Goal: Task Accomplishment & Management: Use online tool/utility

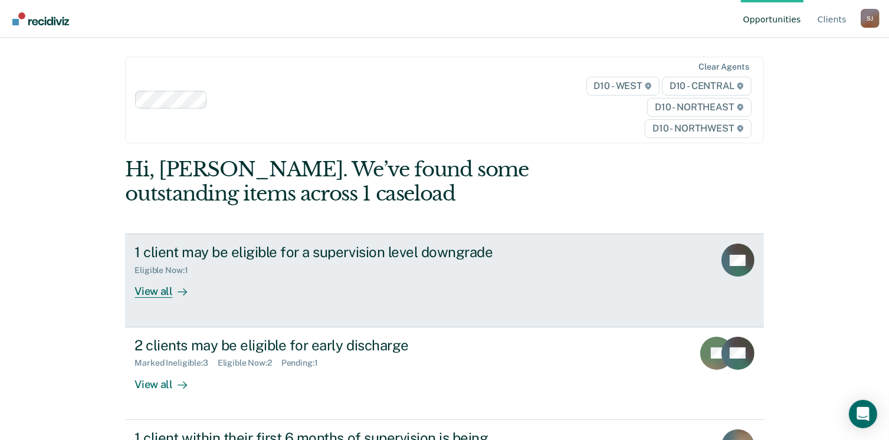
click at [143, 286] on div "View all" at bounding box center [168, 287] width 66 height 23
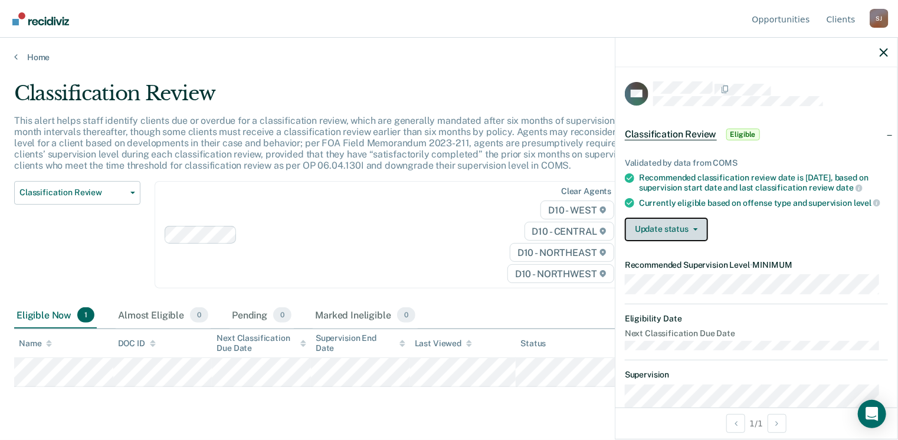
click at [628, 241] on button "Update status" at bounding box center [666, 230] width 83 height 24
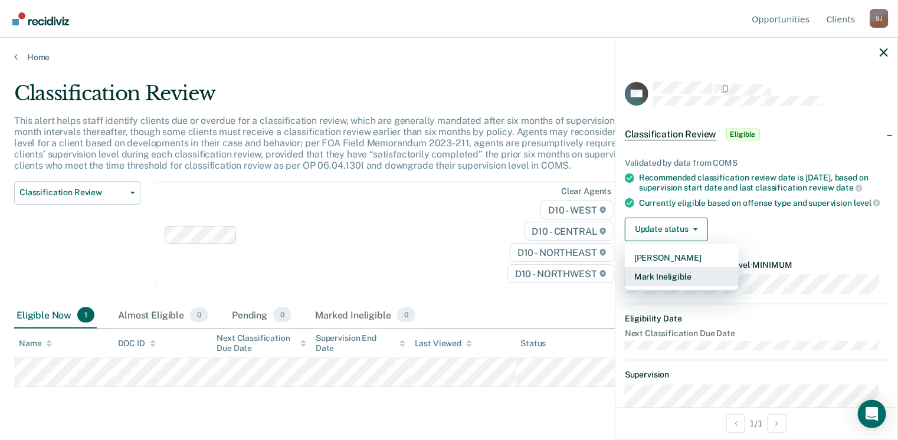
click at [656, 284] on button "Mark Ineligible" at bounding box center [682, 276] width 114 height 19
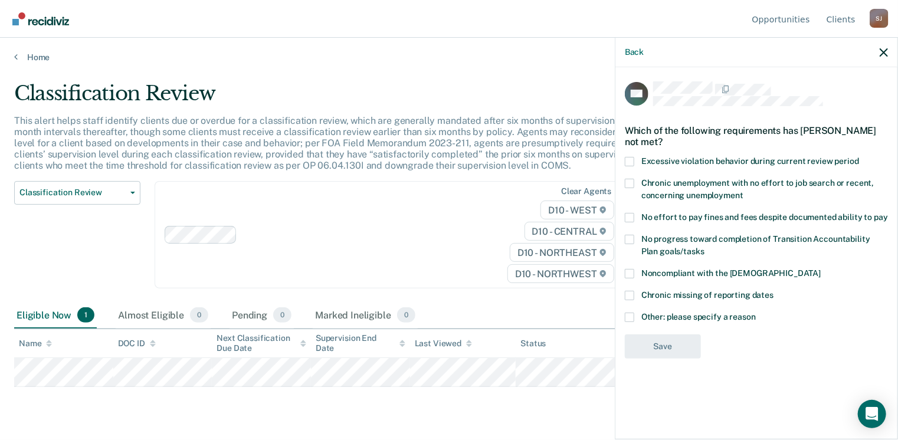
click at [627, 314] on span at bounding box center [629, 317] width 9 height 9
click at [756, 313] on input "Other: please specify a reason" at bounding box center [756, 313] width 0 height 0
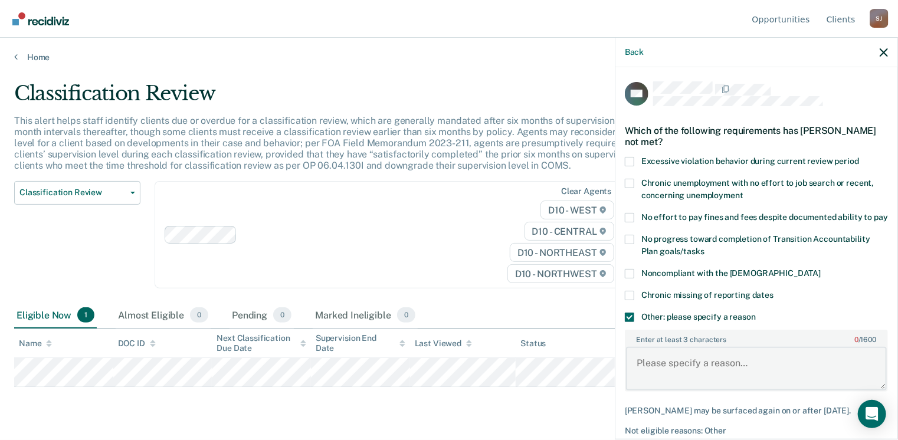
click at [658, 375] on textarea "Enter at least 3 characters 0 / 1600" at bounding box center [756, 369] width 261 height 44
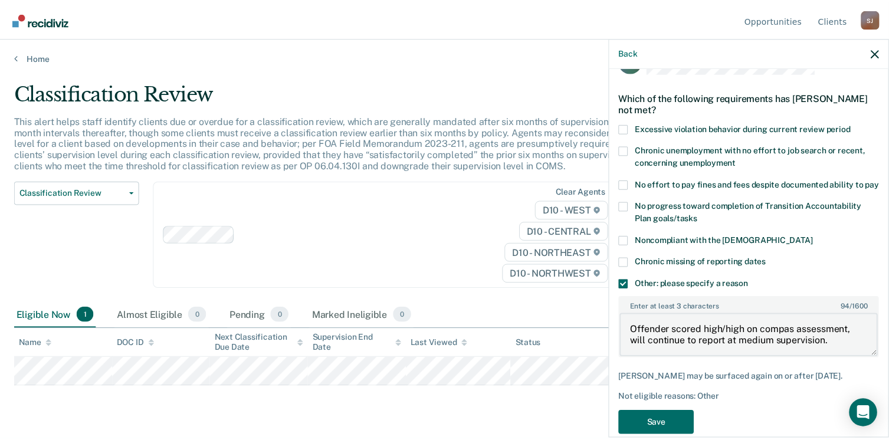
scroll to position [63, 0]
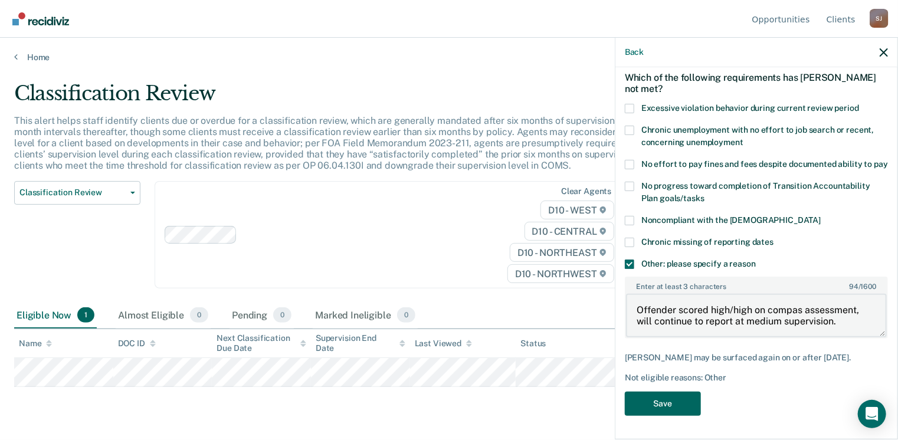
type textarea "Offender scored high/high on compas assessment, will continue to report at medi…"
click at [670, 407] on button "Save" at bounding box center [663, 404] width 76 height 24
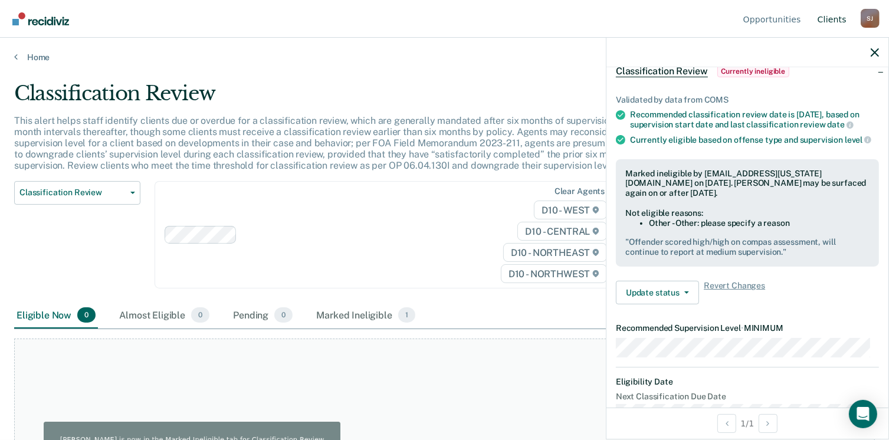
click at [844, 17] on link "Client s" at bounding box center [833, 19] width 34 height 38
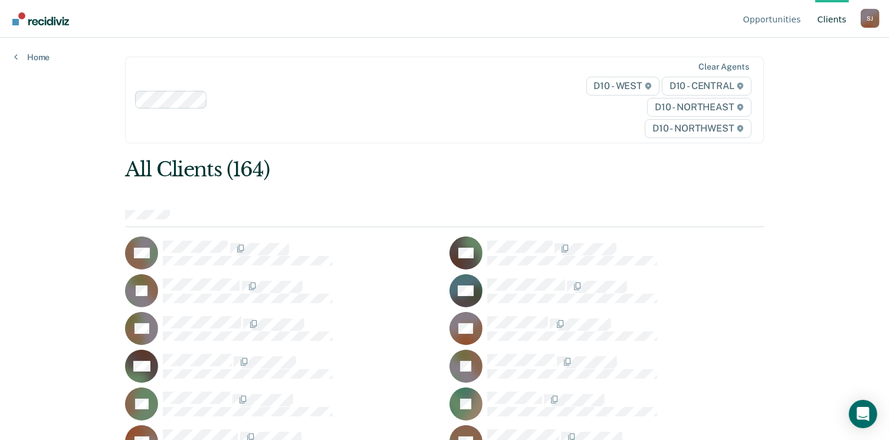
click at [875, 21] on div "[PERSON_NAME]" at bounding box center [870, 18] width 19 height 19
click at [401, 142] on div "Clear agents D10 - WEST D10 - CENTRAL D10 - NORTHEAST D10 - NORTHWEST" at bounding box center [444, 100] width 639 height 87
click at [27, 169] on div "Opportunities Client s [PERSON_NAME] [PERSON_NAME] Profile How it works Log Out…" at bounding box center [444, 220] width 889 height 440
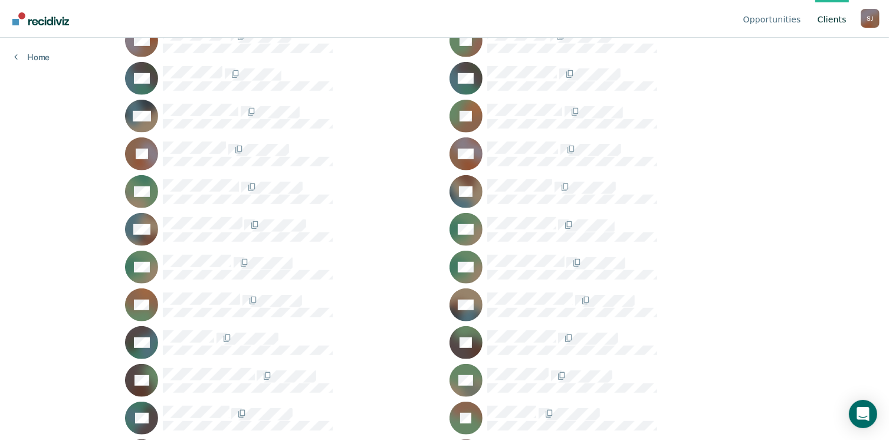
scroll to position [295, 0]
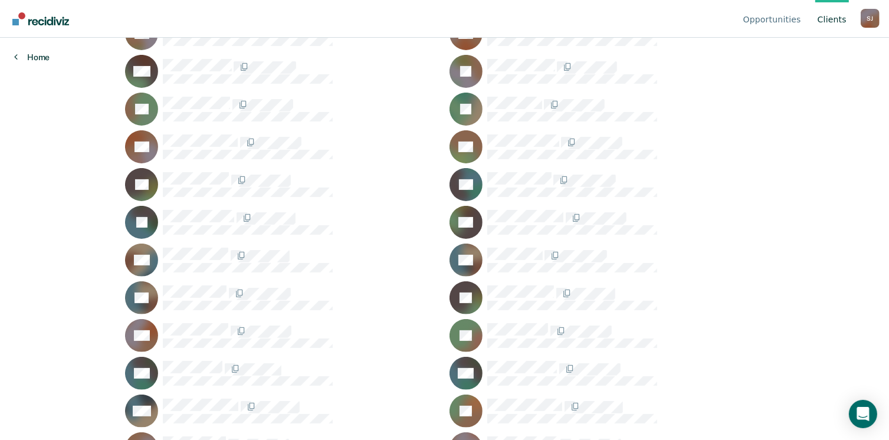
click at [34, 57] on link "Home" at bounding box center [31, 57] width 35 height 11
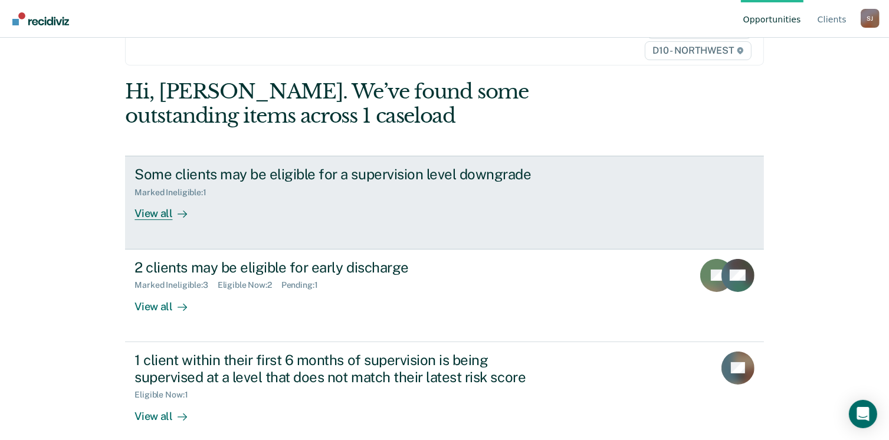
scroll to position [89, 0]
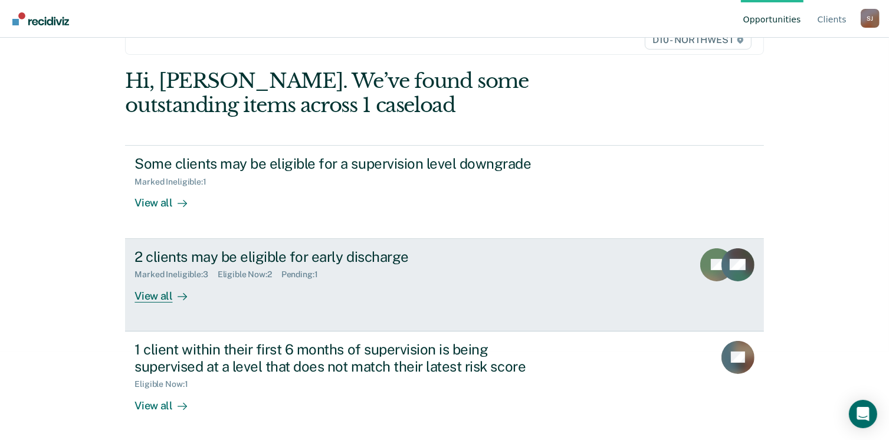
click at [158, 297] on div "View all" at bounding box center [168, 291] width 66 height 23
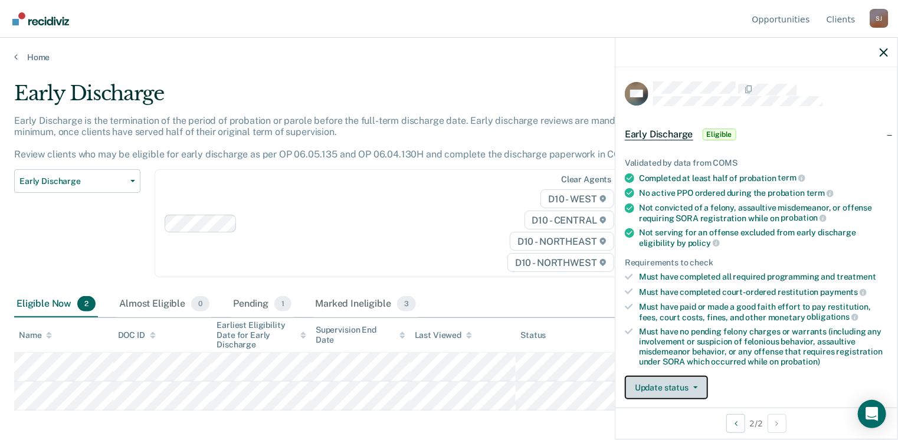
click at [649, 384] on button "Update status" at bounding box center [666, 388] width 83 height 24
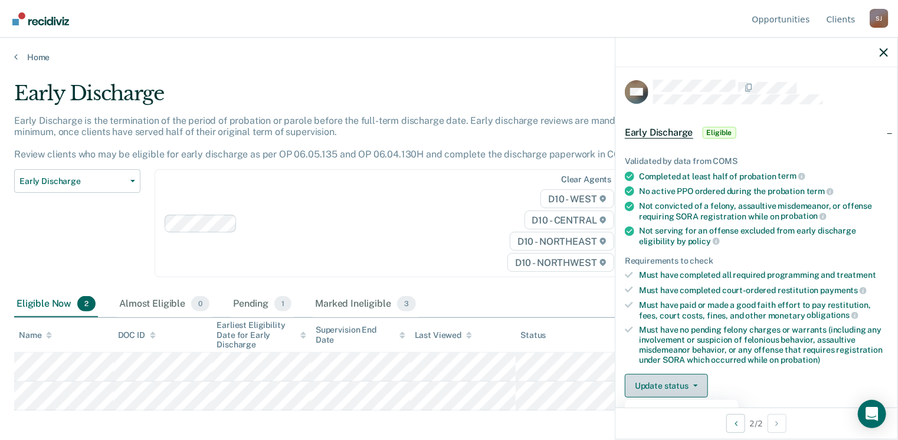
click at [672, 385] on button "Update status" at bounding box center [666, 386] width 83 height 24
click at [692, 379] on button "Update status" at bounding box center [666, 386] width 83 height 24
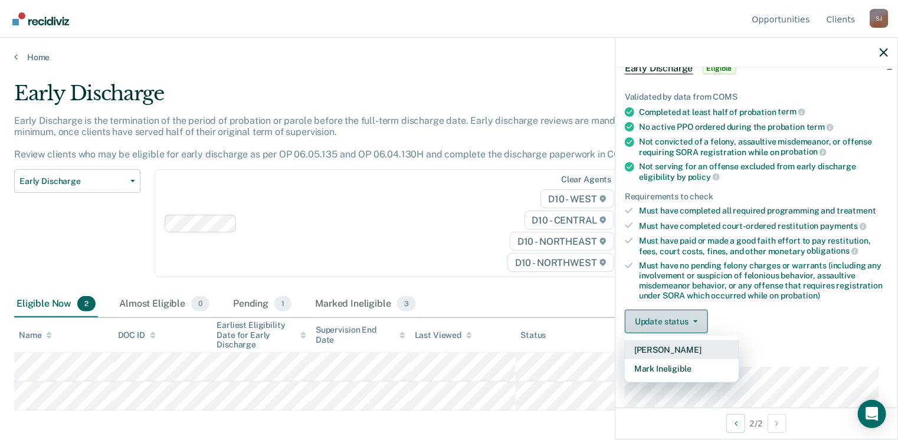
scroll to position [179, 0]
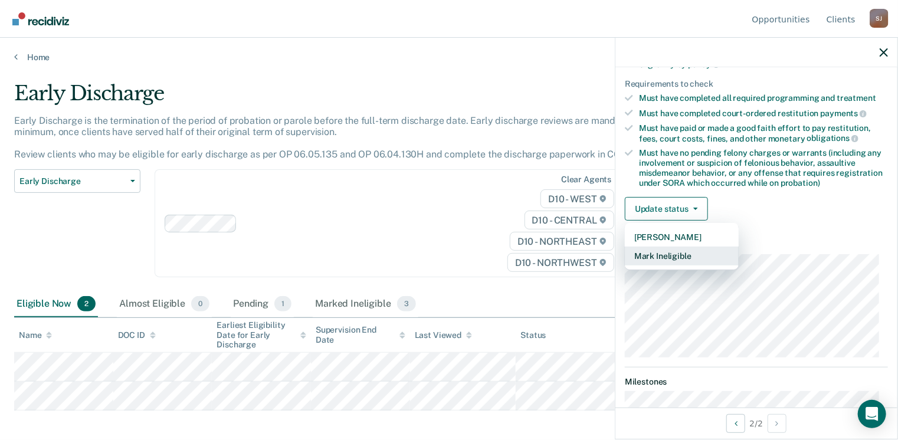
click at [666, 249] on button "Mark Ineligible" at bounding box center [682, 256] width 114 height 19
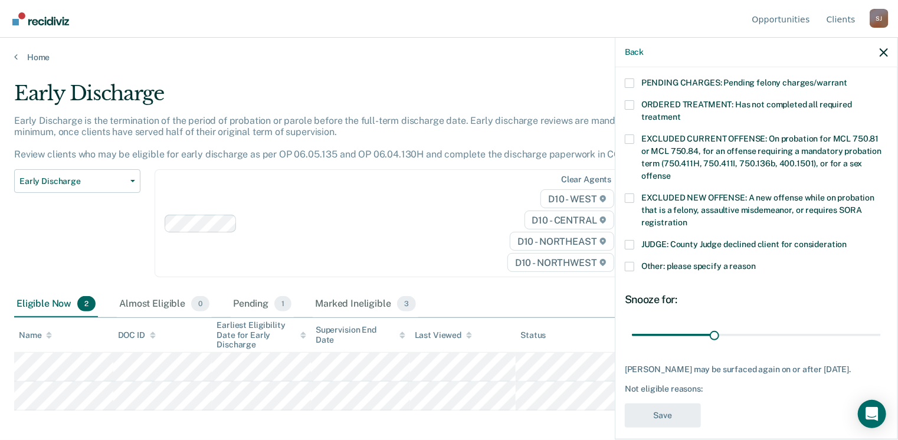
scroll to position [394, 0]
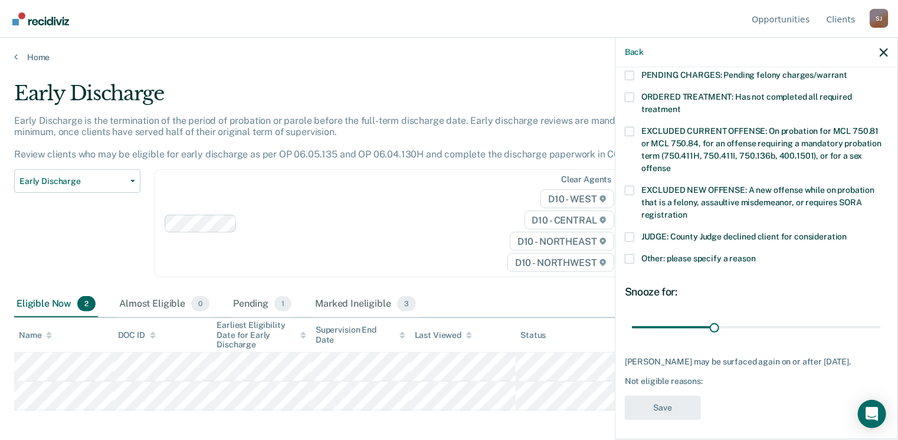
click at [635, 254] on label "Other: please specify a reason" at bounding box center [756, 260] width 263 height 12
click at [756, 254] on input "Other: please specify a reason" at bounding box center [756, 254] width 0 height 0
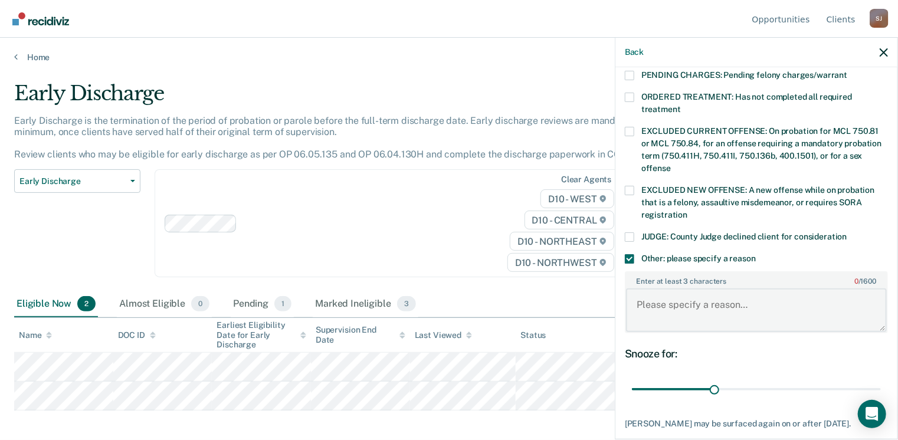
click at [672, 303] on textarea "Enter at least 3 characters 0 / 1600" at bounding box center [756, 311] width 261 height 44
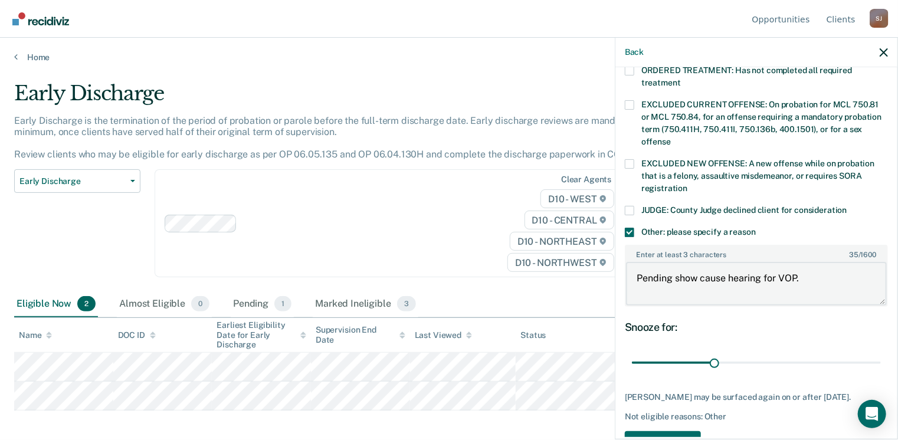
scroll to position [455, 0]
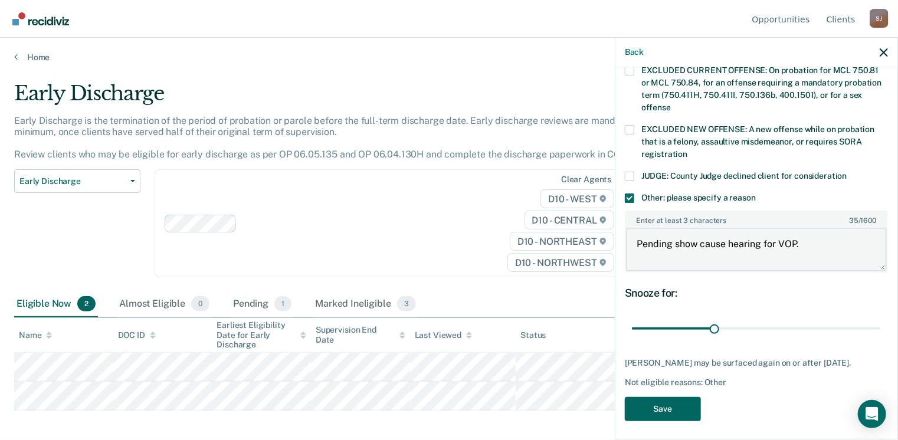
type textarea "Pending show cause hearing for VOP."
click at [661, 400] on button "Save" at bounding box center [663, 409] width 76 height 24
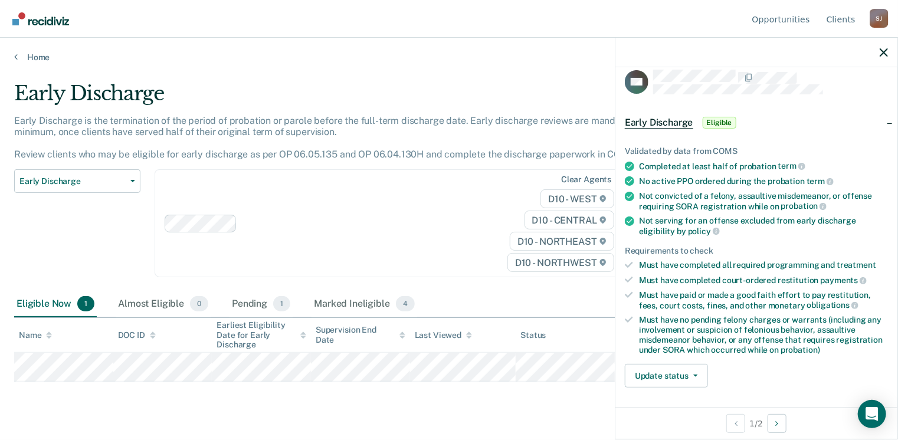
scroll to position [12, 0]
click at [685, 371] on button "Update status" at bounding box center [666, 376] width 83 height 24
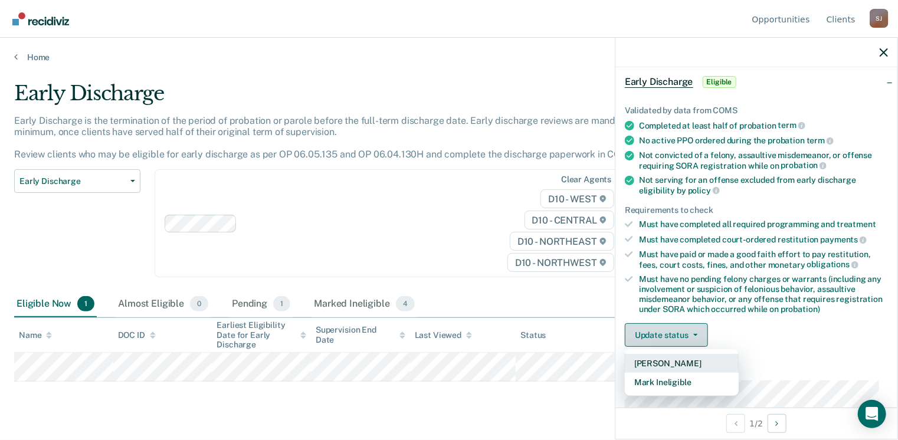
scroll to position [71, 0]
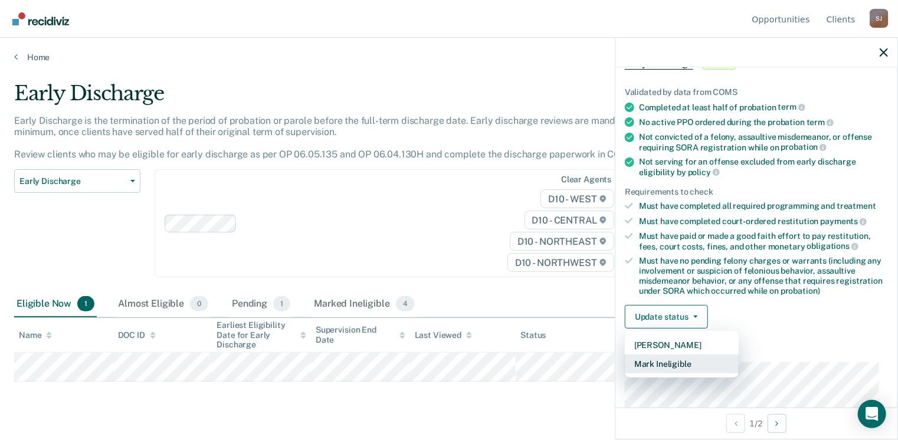
click at [682, 361] on button "Mark Ineligible" at bounding box center [682, 364] width 114 height 19
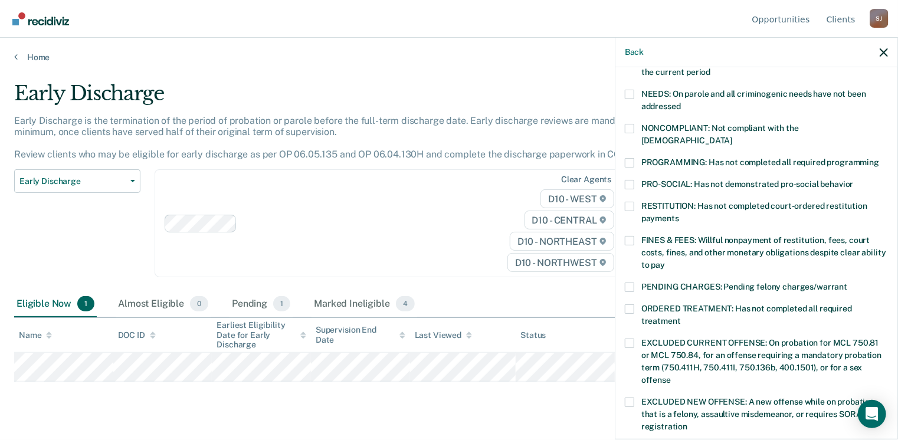
scroll to position [189, 0]
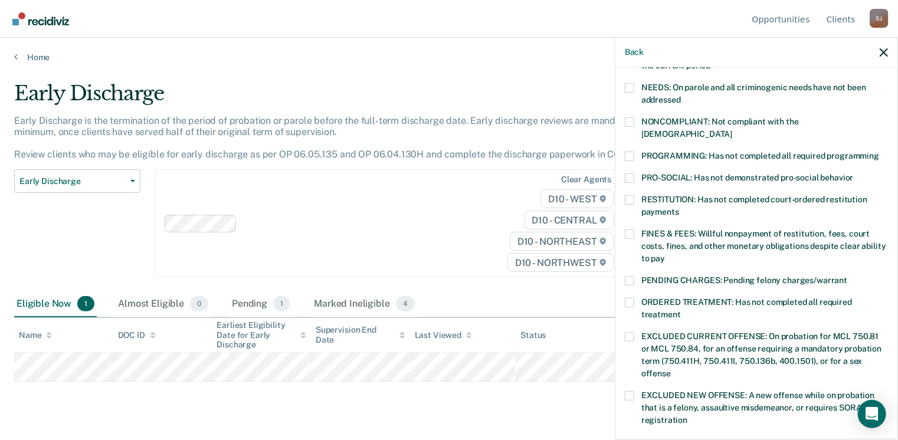
click at [642, 229] on span "FINES & FEES: Willful nonpayment of restitution, fees, court costs, fines, and …" at bounding box center [763, 246] width 245 height 34
click at [665, 254] on input "FINES & FEES: Willful nonpayment of restitution, fees, court costs, fines, and …" at bounding box center [665, 254] width 0 height 0
click at [630, 230] on span at bounding box center [629, 234] width 9 height 9
click at [665, 254] on input "FINES & FEES: Willful nonpayment of restitution, fees, court costs, fines, and …" at bounding box center [665, 254] width 0 height 0
click at [625, 230] on span at bounding box center [629, 234] width 9 height 9
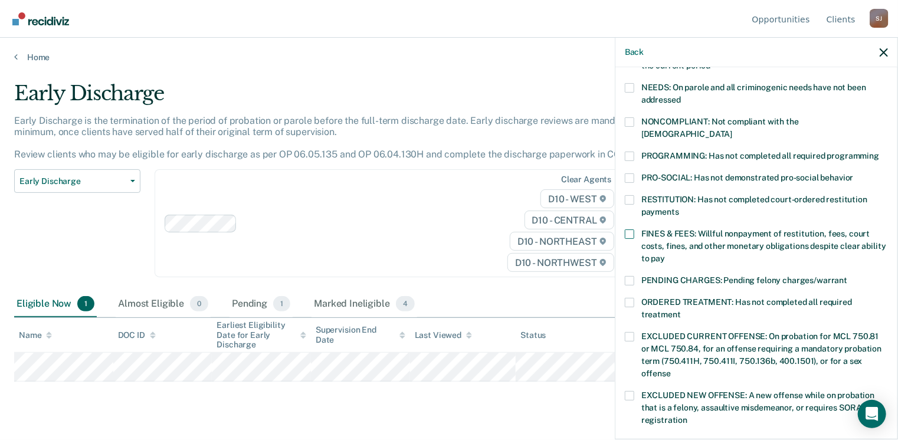
click at [665, 254] on input "FINES & FEES: Willful nonpayment of restitution, fees, court costs, fines, and …" at bounding box center [665, 254] width 0 height 0
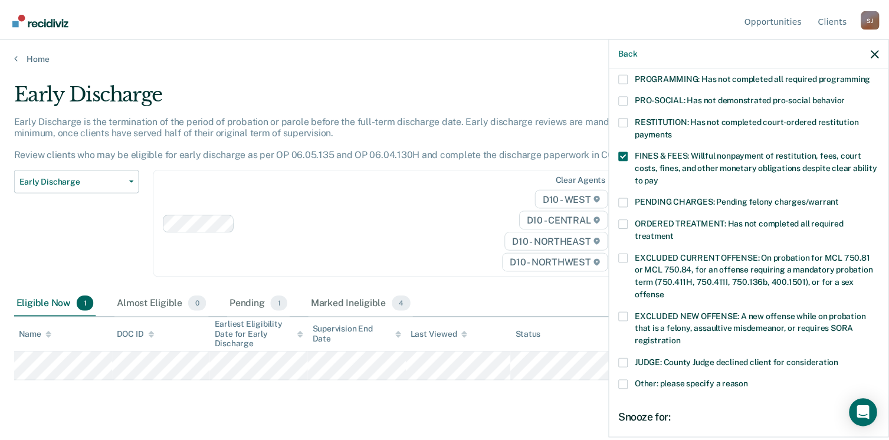
scroll to position [384, 0]
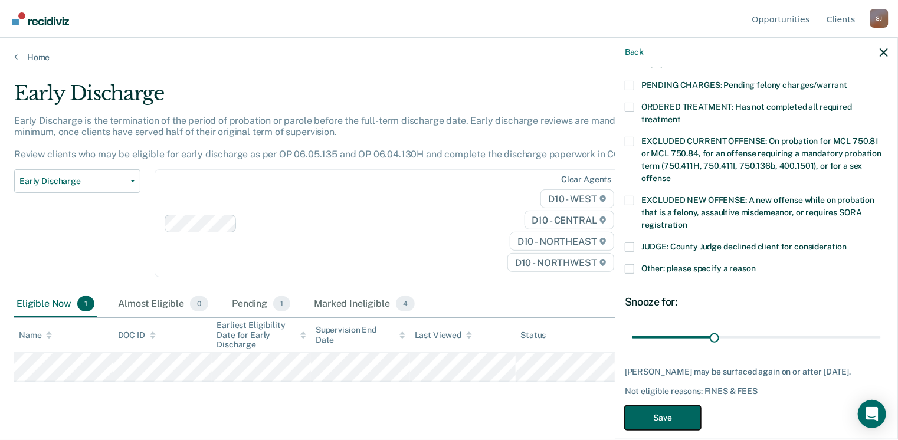
click at [687, 407] on button "Save" at bounding box center [663, 418] width 76 height 24
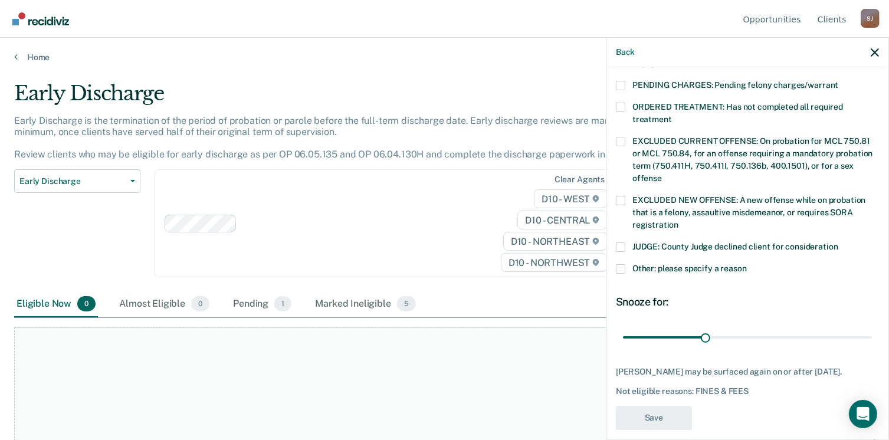
scroll to position [365, 0]
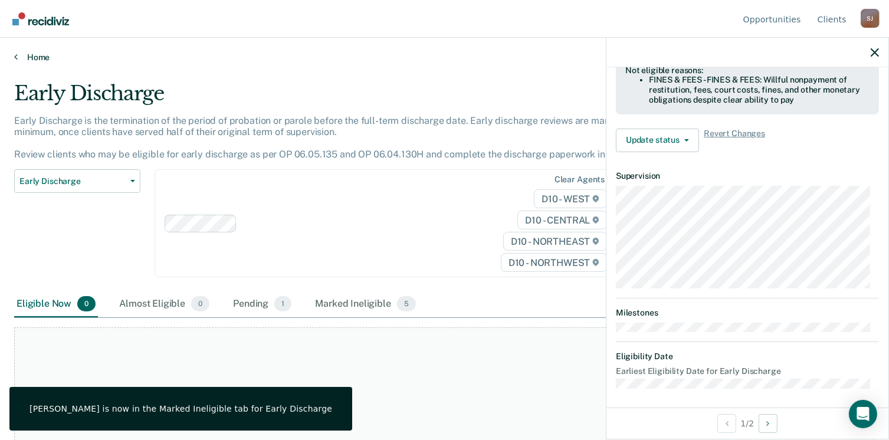
click at [35, 58] on link "Home" at bounding box center [444, 57] width 861 height 11
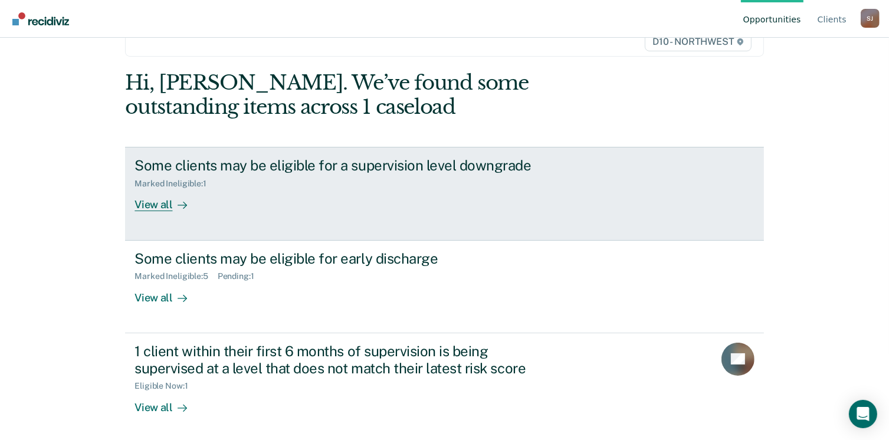
scroll to position [89, 0]
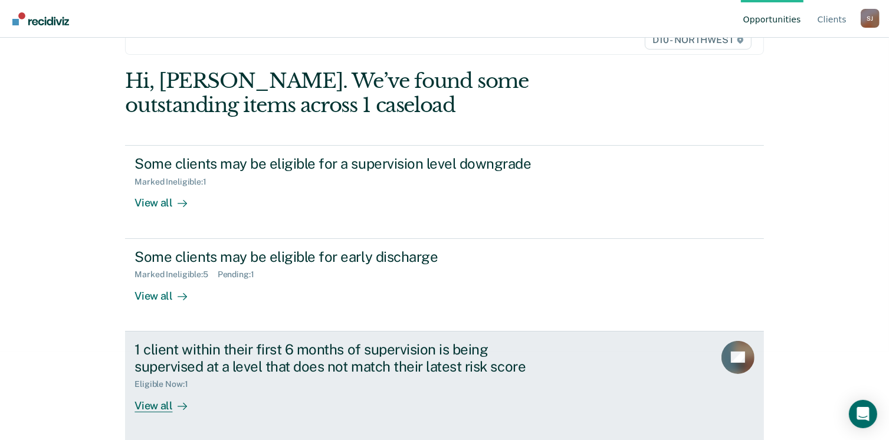
click at [182, 394] on div "View all" at bounding box center [168, 400] width 66 height 23
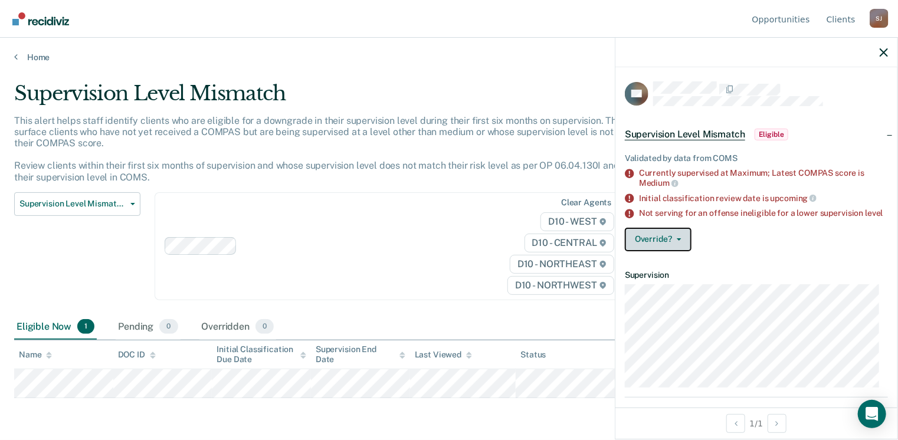
click at [685, 251] on button "Override?" at bounding box center [658, 240] width 67 height 24
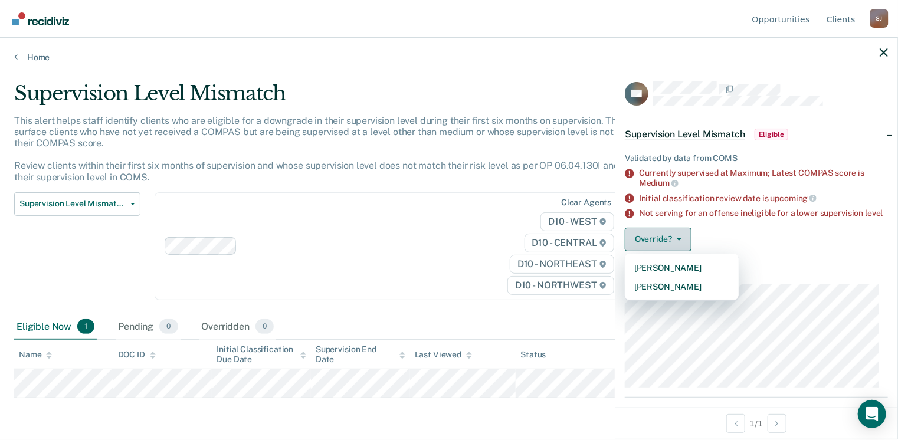
click at [685, 251] on button "Override?" at bounding box center [658, 240] width 67 height 24
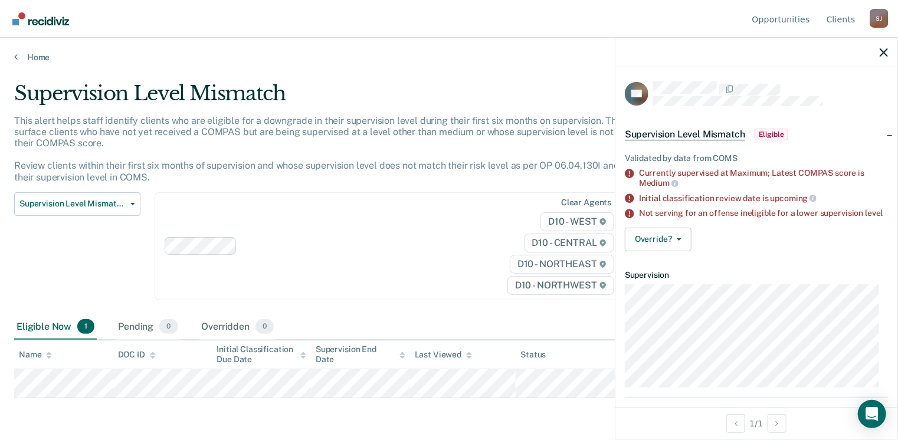
click at [735, 133] on span "Supervision Level Mismatch" at bounding box center [685, 135] width 120 height 12
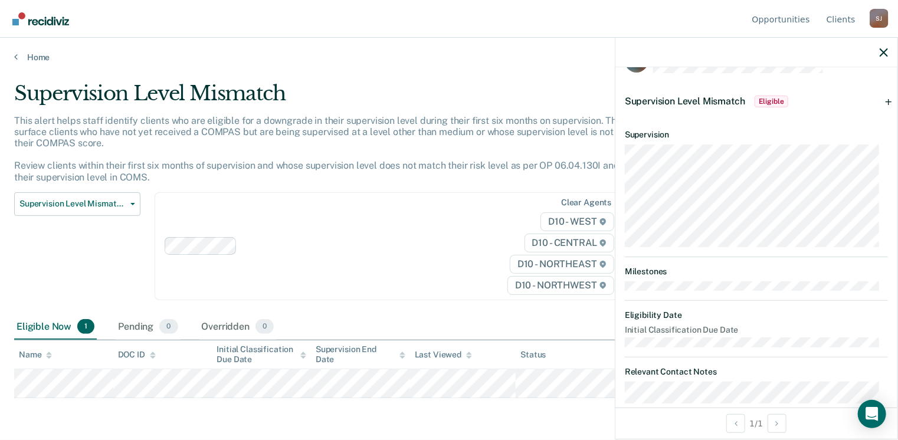
scroll to position [50, 0]
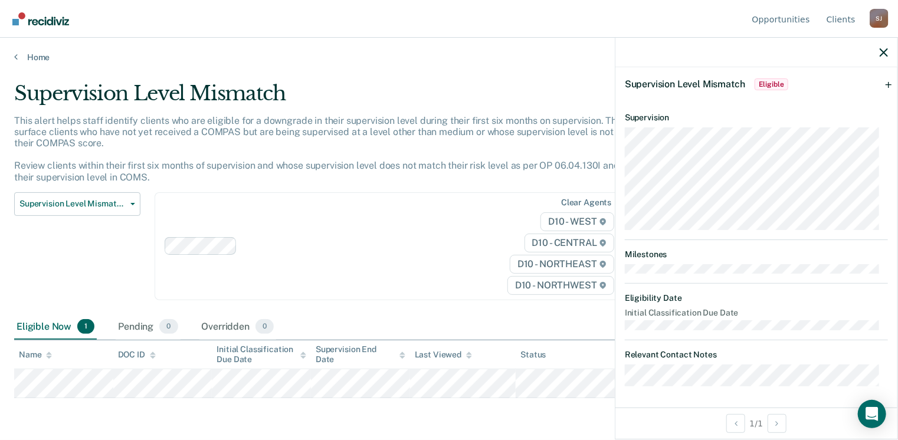
click at [387, 261] on div "Clear agents D10 - WEST D10 - CENTRAL D10 - NORTHEAST D10 - NORTHWEST" at bounding box center [391, 246] width 472 height 108
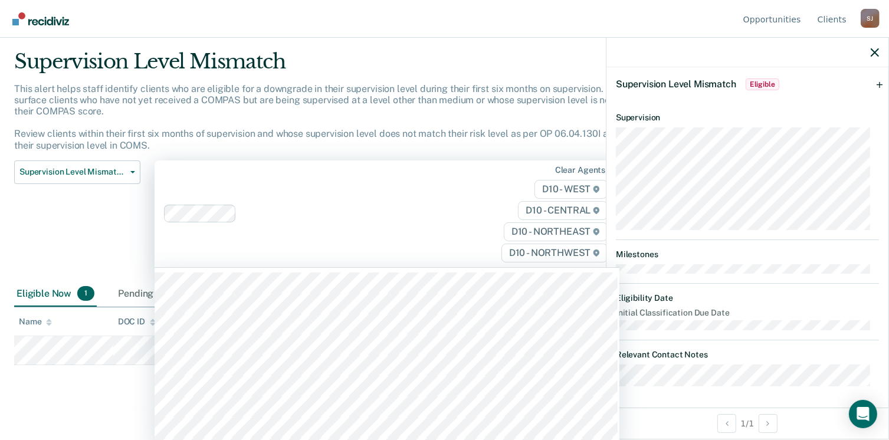
scroll to position [35, 0]
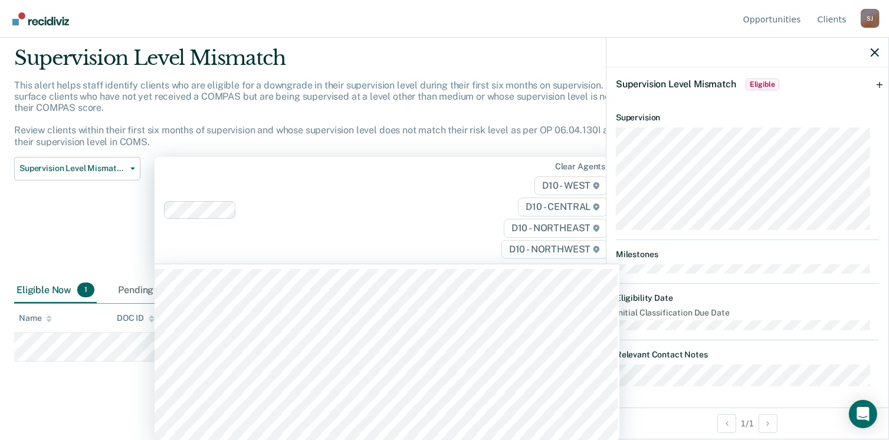
click at [368, 240] on div "Clear agents D10 - WEST D10 - CENTRAL D10 - NORTHEAST D10 - NORTHWEST" at bounding box center [387, 210] width 465 height 107
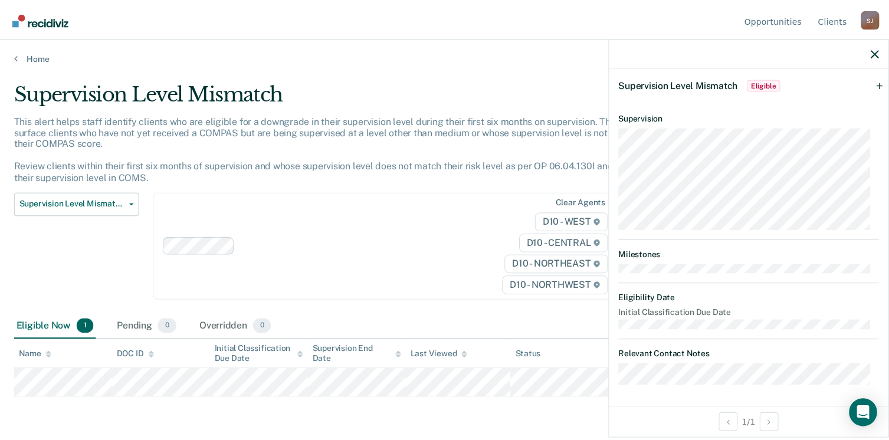
scroll to position [0, 0]
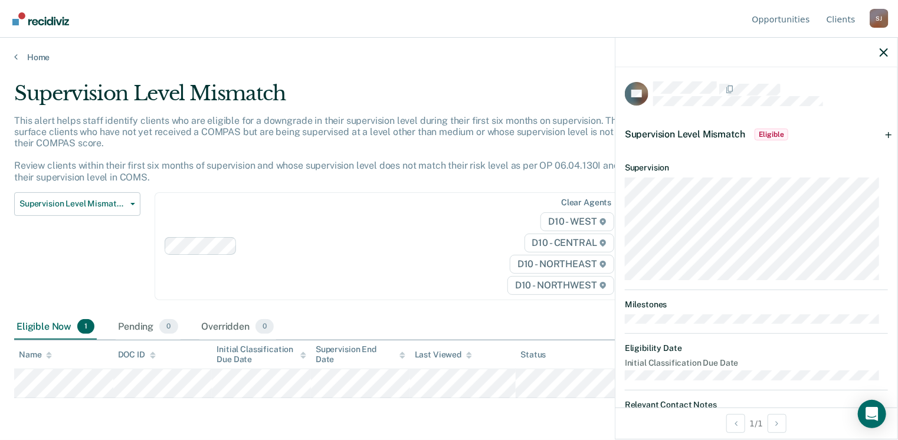
click at [880, 133] on div "Supervision Level Mismatch Eligible" at bounding box center [756, 135] width 282 height 38
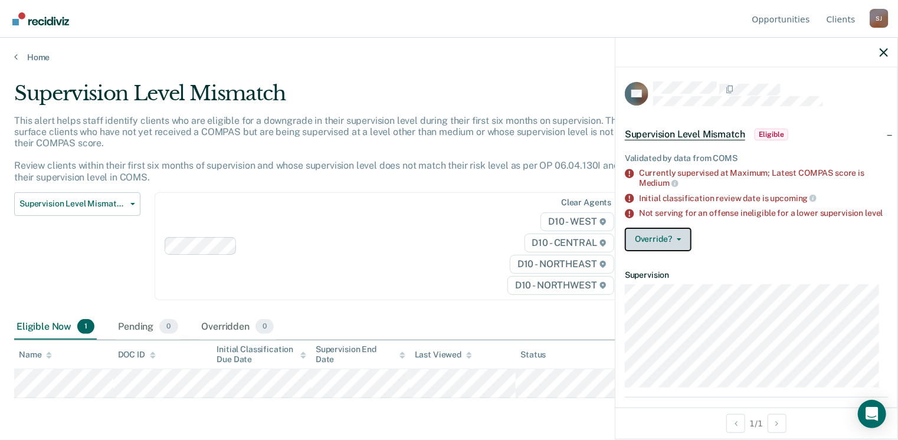
click at [656, 247] on button "Override?" at bounding box center [658, 240] width 67 height 24
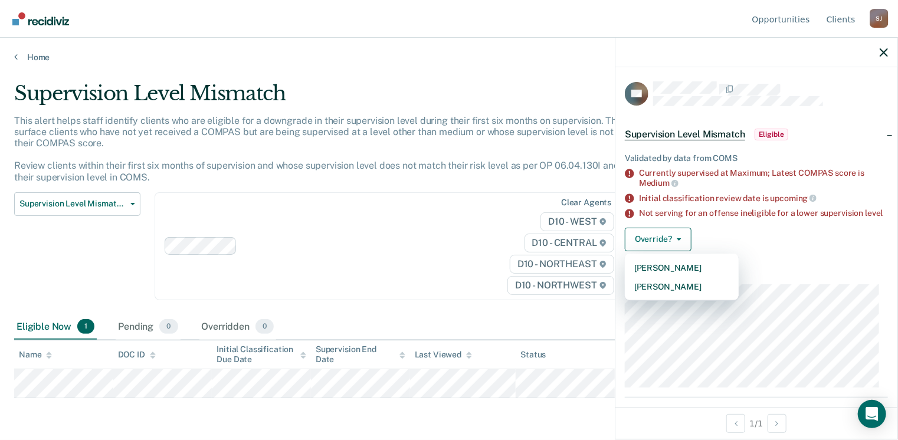
click at [885, 294] on div "LG Supervision Level Mismatch Eligible Validated by data from COMS Currently su…" at bounding box center [756, 237] width 282 height 340
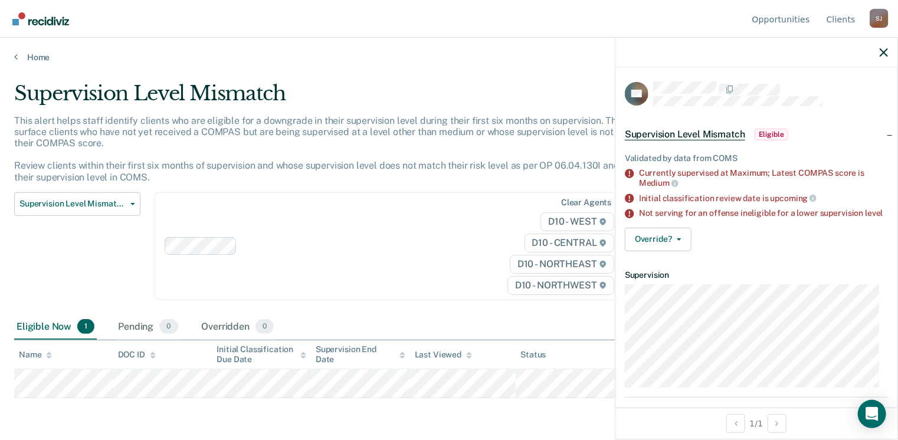
click at [18, 50] on div "Home" at bounding box center [449, 50] width 898 height 25
click at [32, 55] on link "Home" at bounding box center [449, 57] width 870 height 11
